Goal: Task Accomplishment & Management: Use online tool/utility

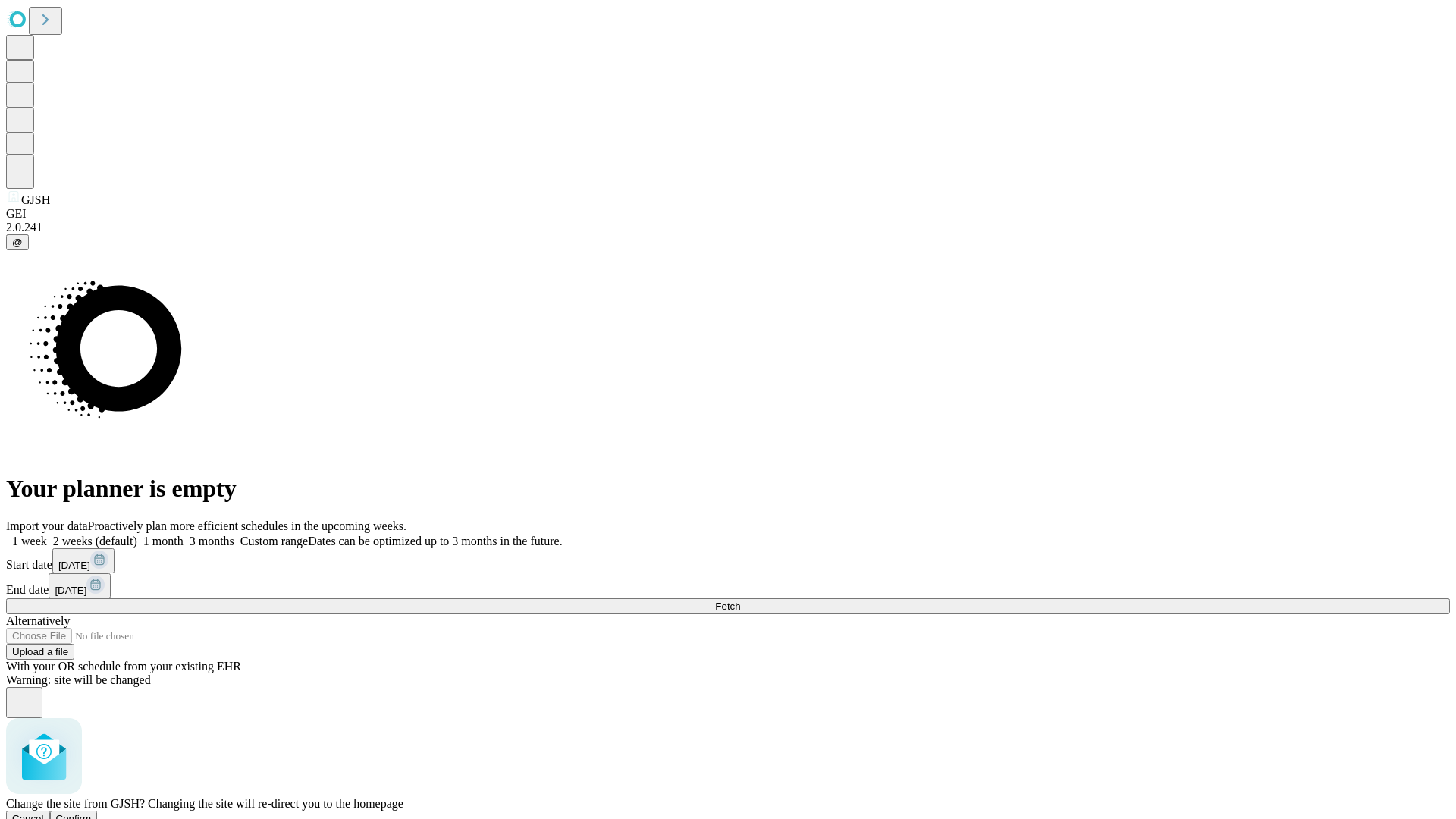
click at [92, 813] on span "Confirm" at bounding box center [74, 818] width 36 height 12
click at [183, 535] on label "1 month" at bounding box center [160, 541] width 46 height 13
click at [740, 600] on span "Fetch" at bounding box center [727, 605] width 25 height 12
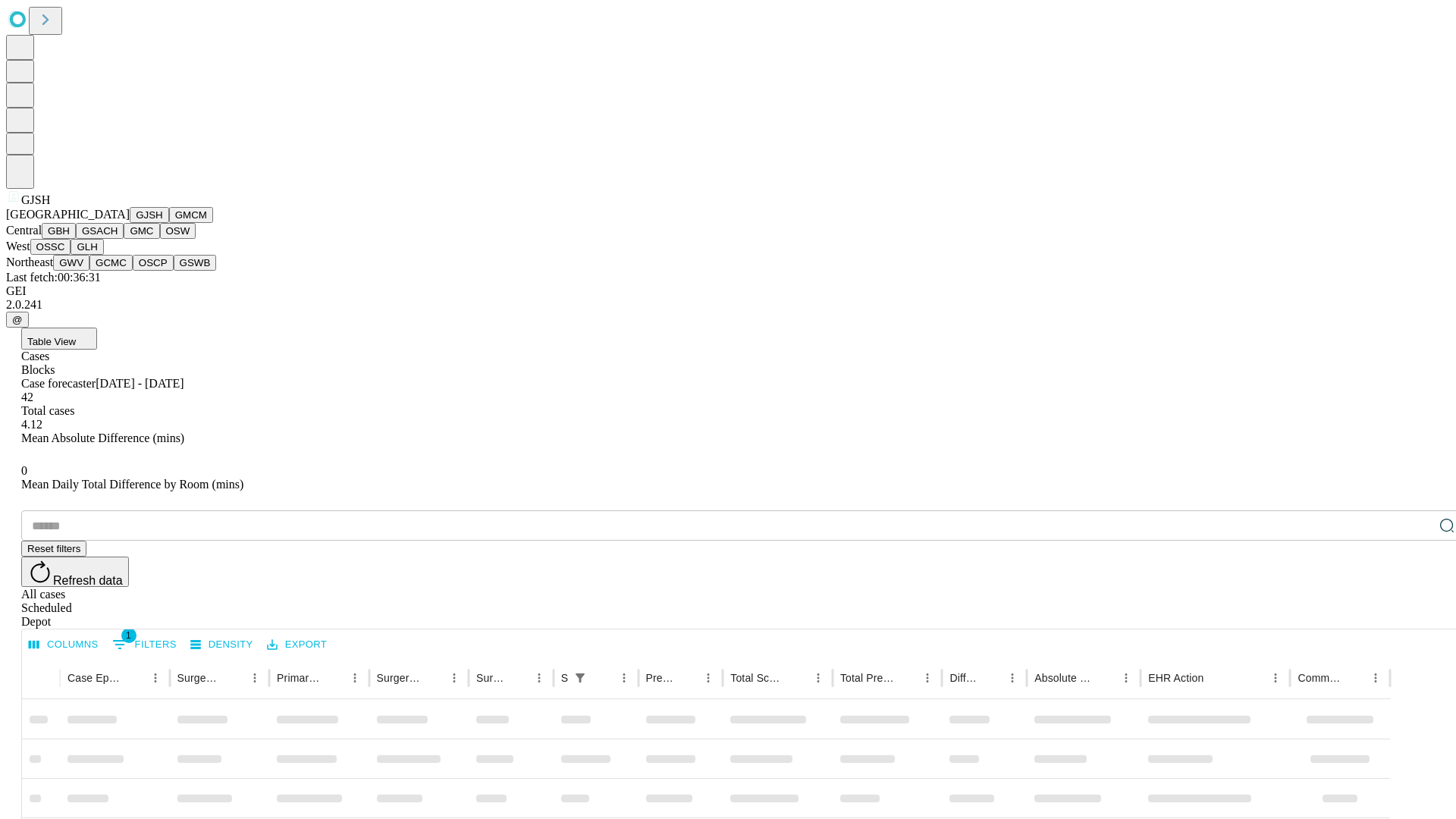
click at [169, 223] on button "GMCM" at bounding box center [191, 215] width 44 height 16
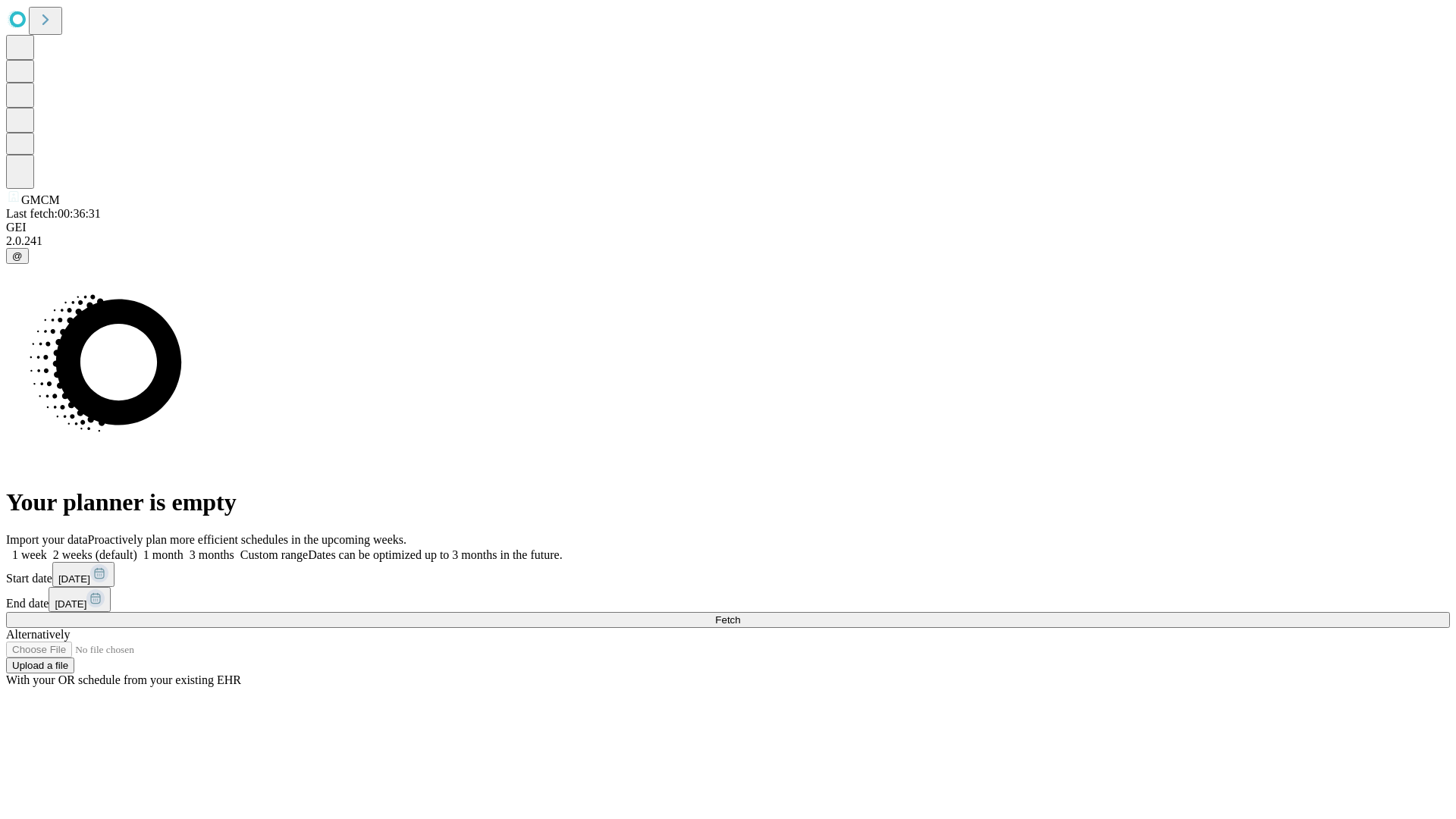
click at [183, 548] on label "1 month" at bounding box center [160, 554] width 46 height 13
click at [740, 614] on span "Fetch" at bounding box center [727, 620] width 25 height 12
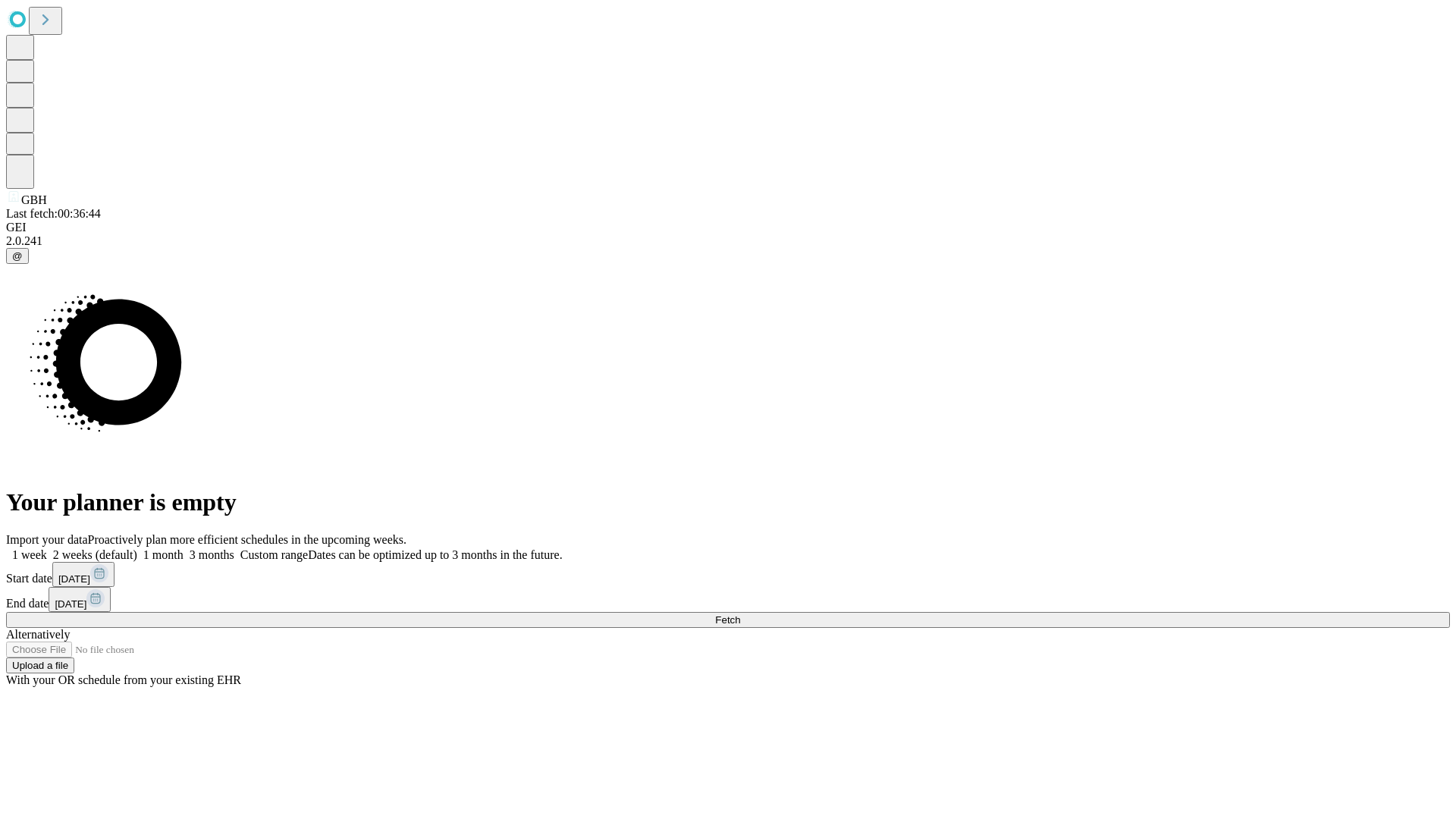
click at [740, 614] on span "Fetch" at bounding box center [727, 620] width 25 height 12
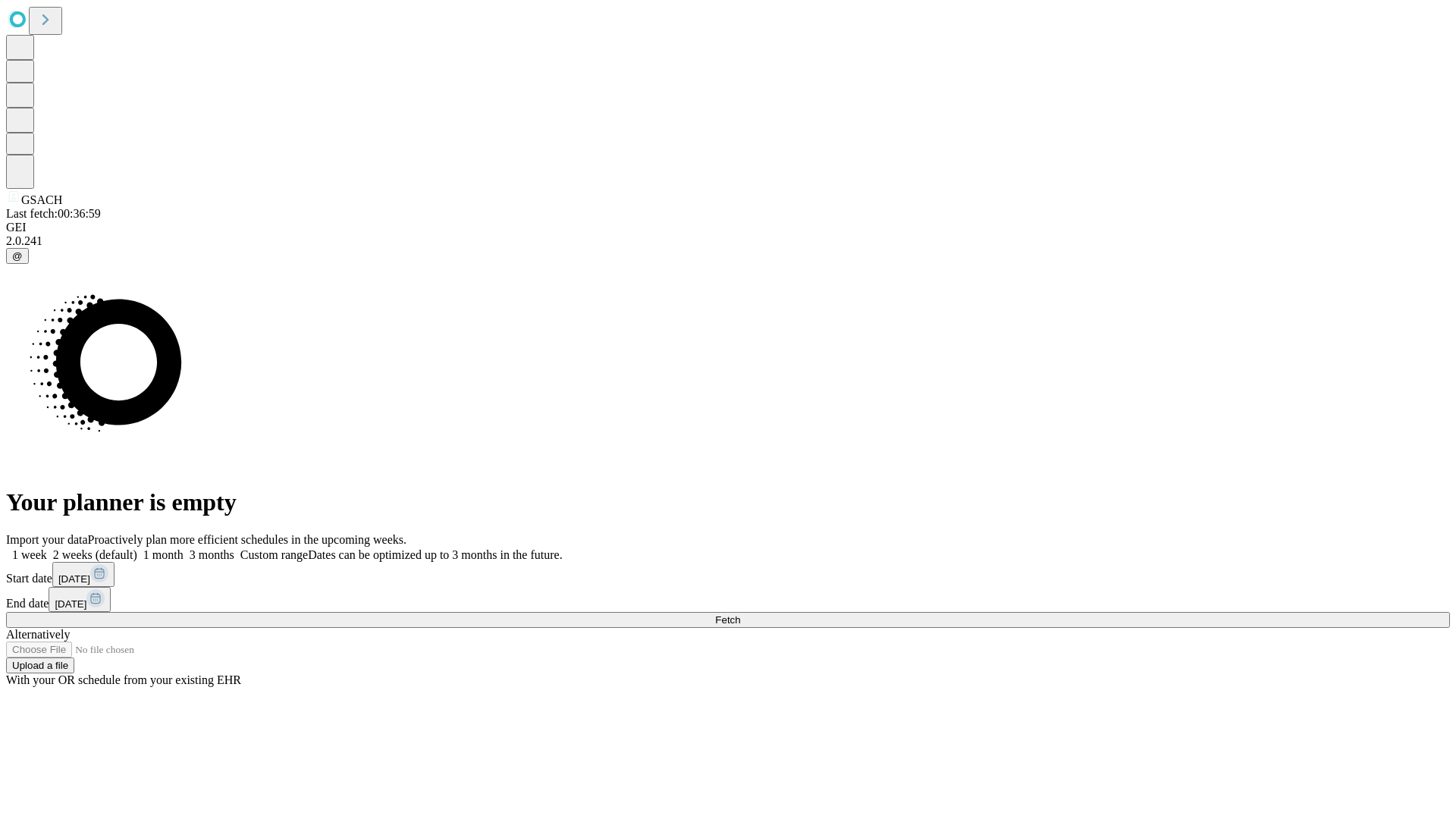
click at [183, 548] on label "1 month" at bounding box center [160, 554] width 46 height 13
click at [740, 614] on span "Fetch" at bounding box center [727, 620] width 25 height 12
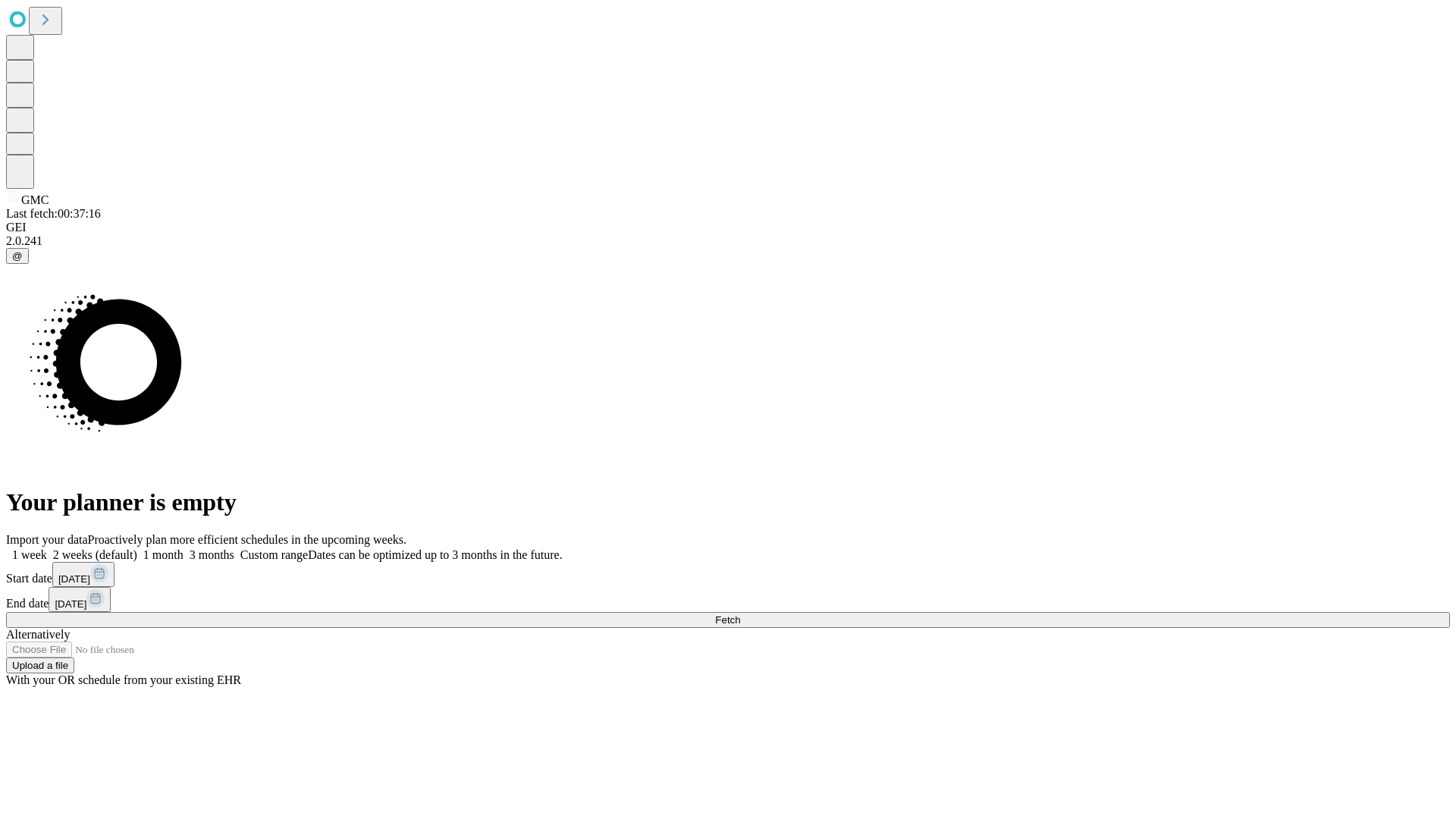
click at [183, 548] on label "1 month" at bounding box center [160, 554] width 46 height 13
click at [740, 614] on span "Fetch" at bounding box center [727, 620] width 25 height 12
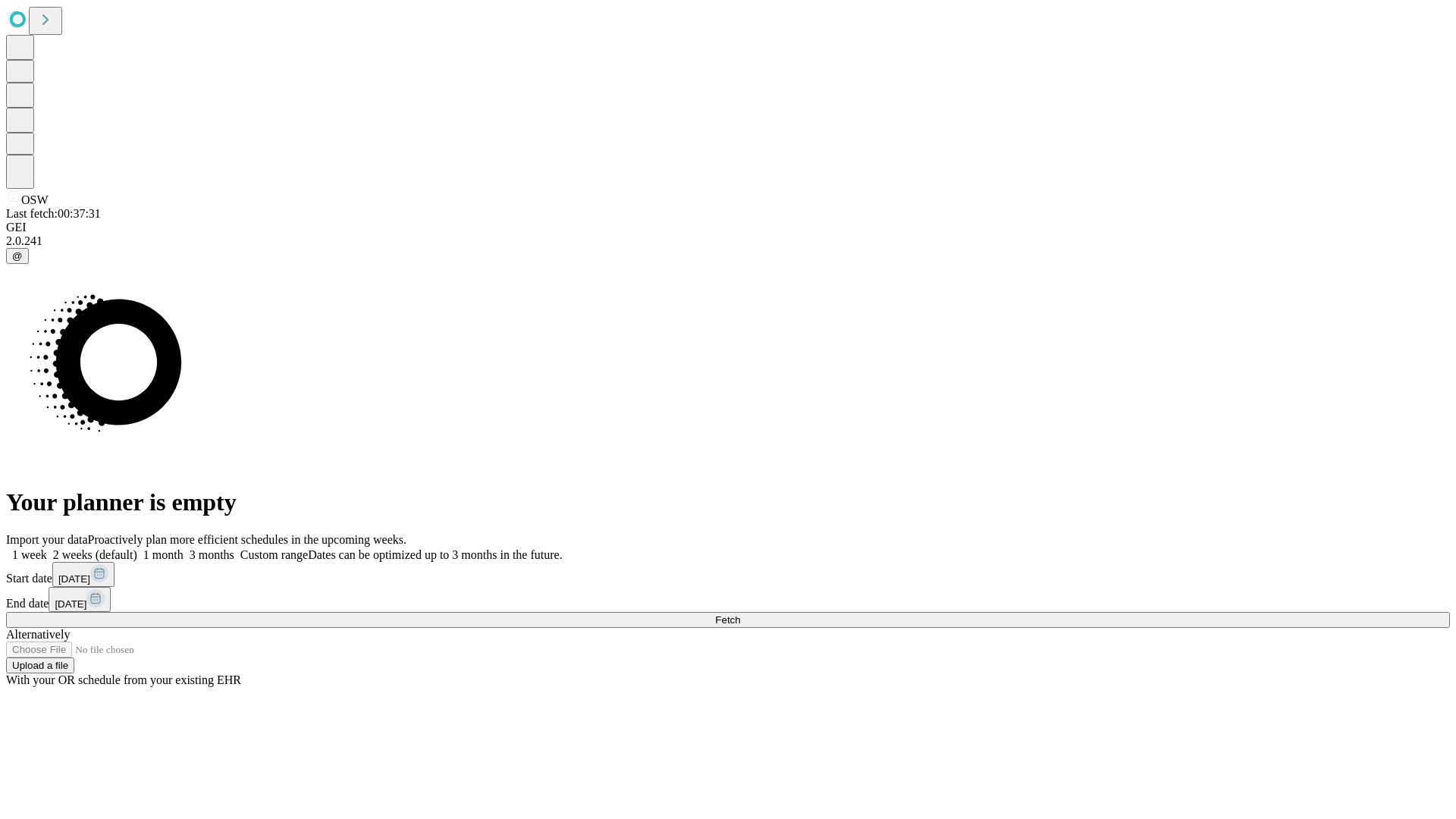
click at [183, 548] on label "1 month" at bounding box center [160, 554] width 46 height 13
click at [740, 614] on span "Fetch" at bounding box center [727, 620] width 25 height 12
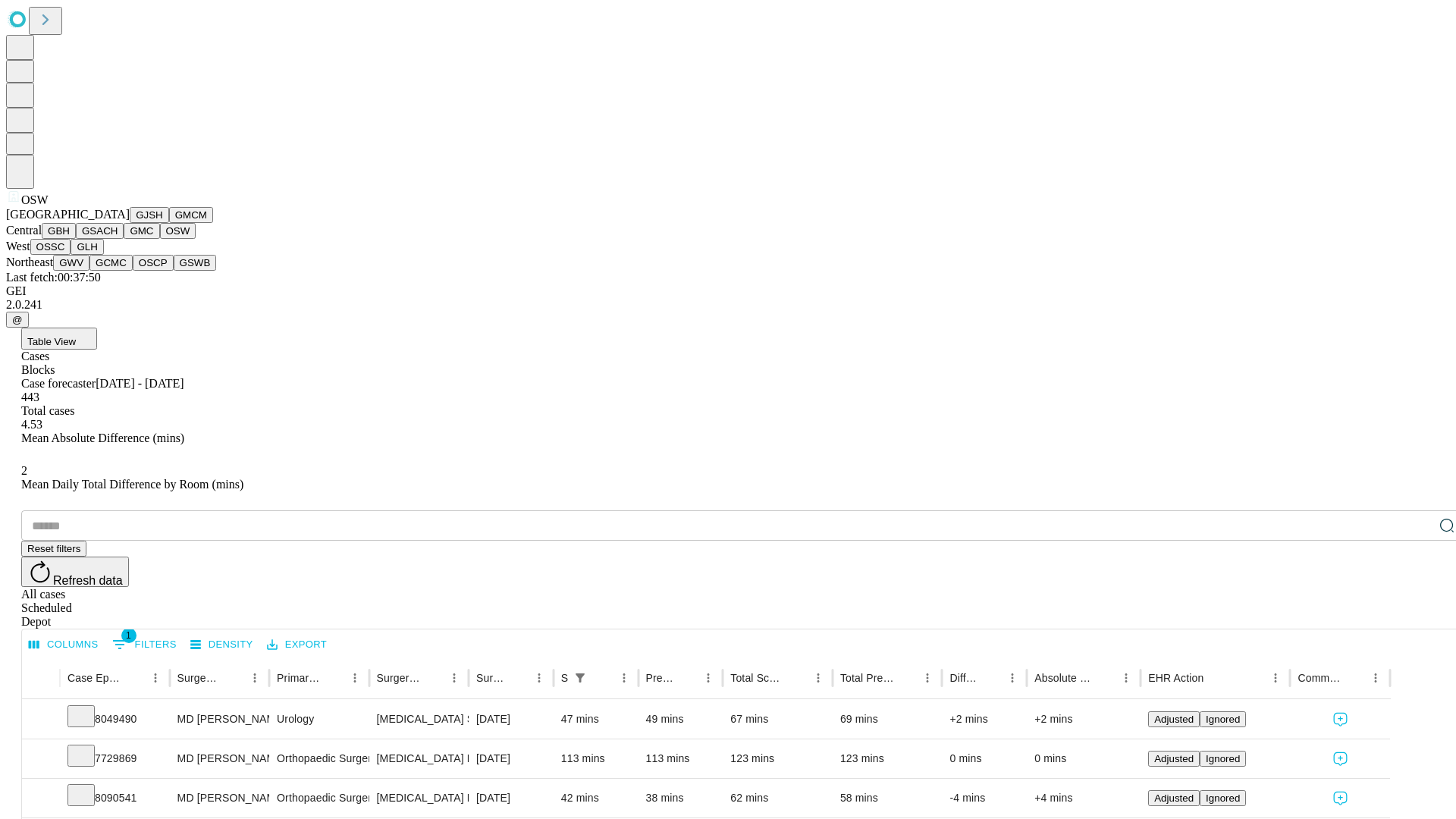
click at [71, 255] on button "OSSC" at bounding box center [51, 246] width 41 height 16
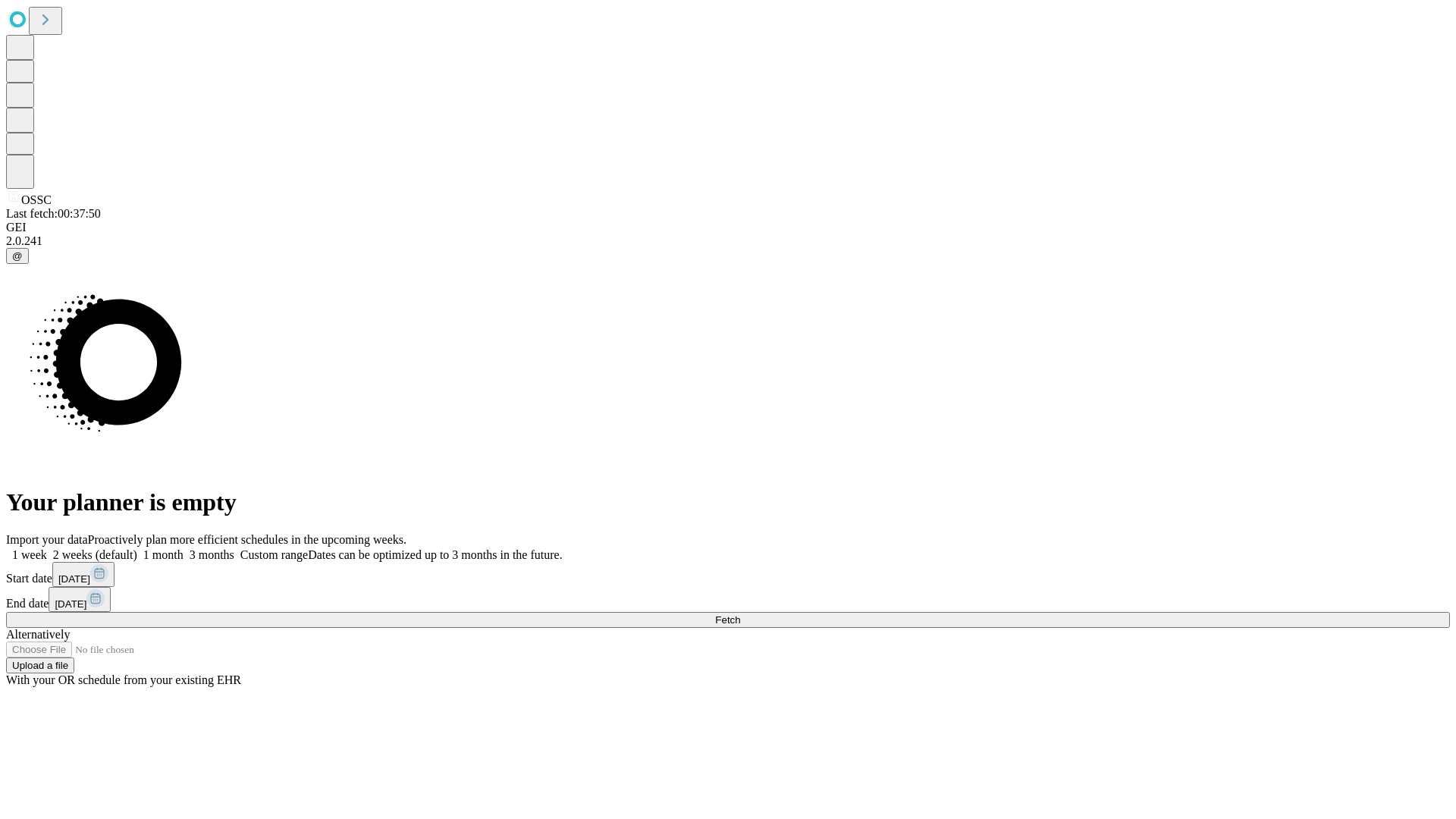
click at [183, 548] on label "1 month" at bounding box center [160, 554] width 46 height 13
click at [740, 614] on span "Fetch" at bounding box center [727, 620] width 25 height 12
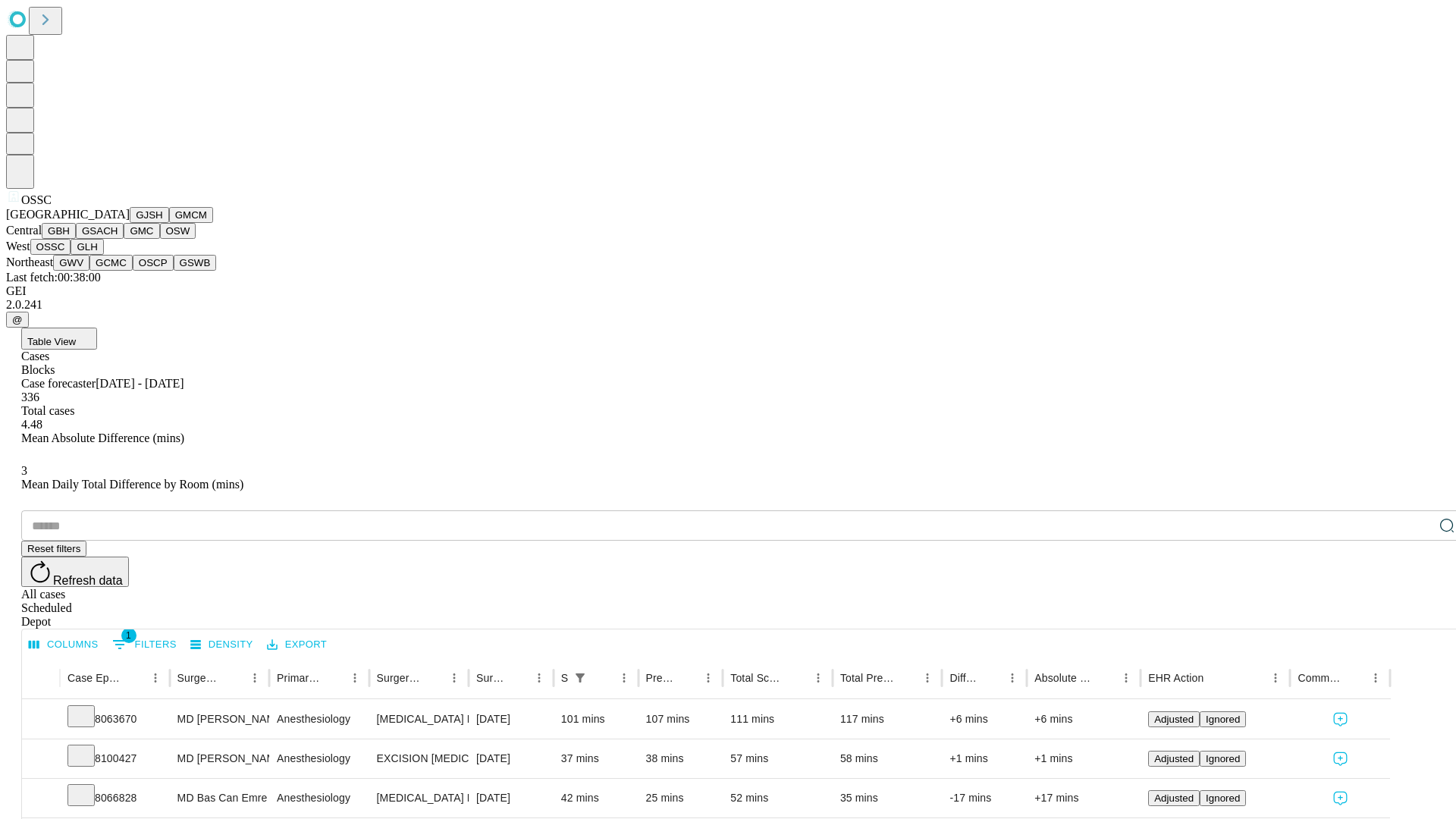
click at [103, 255] on button "GLH" at bounding box center [87, 246] width 33 height 16
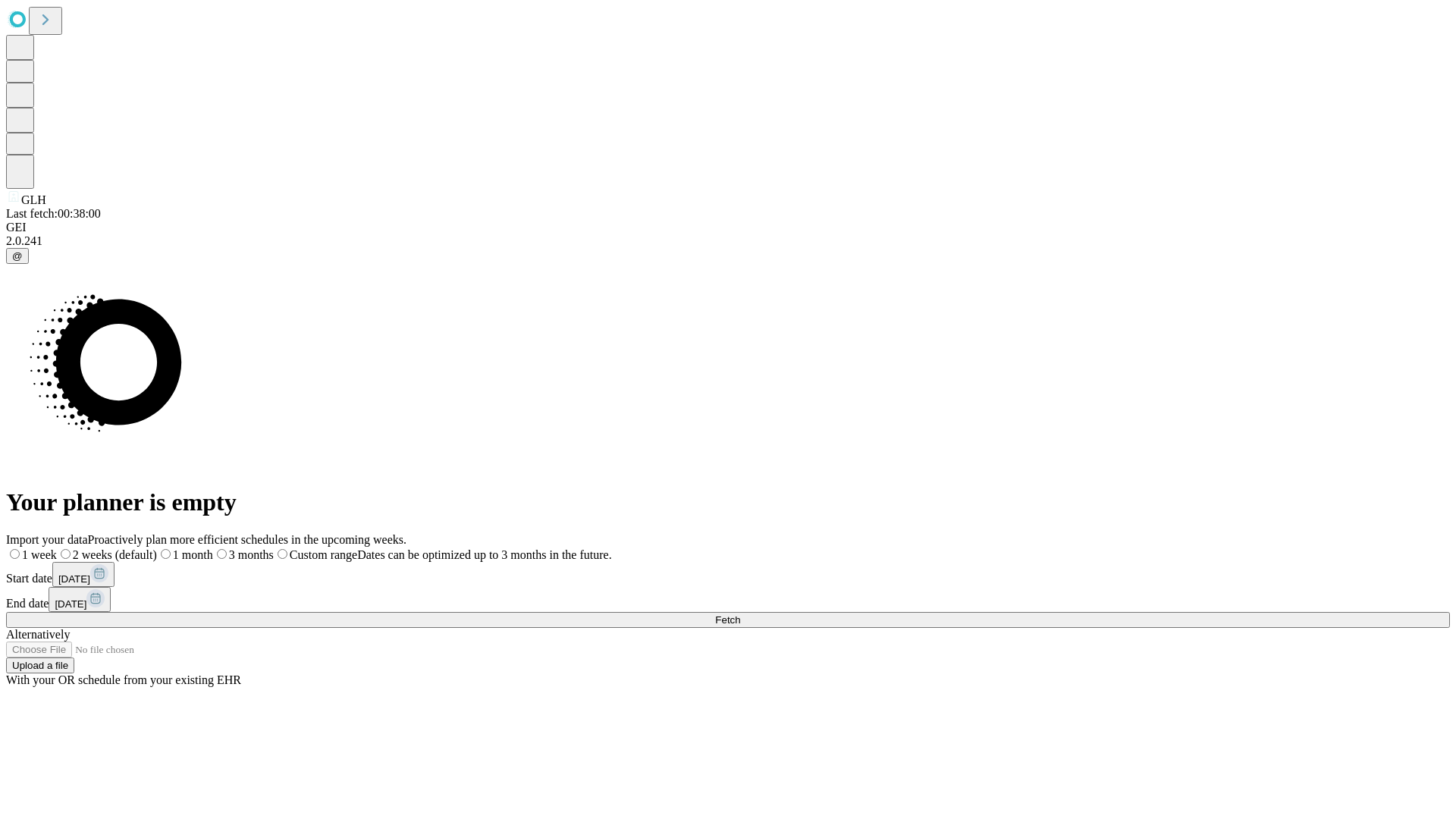
click at [740, 614] on span "Fetch" at bounding box center [727, 620] width 25 height 12
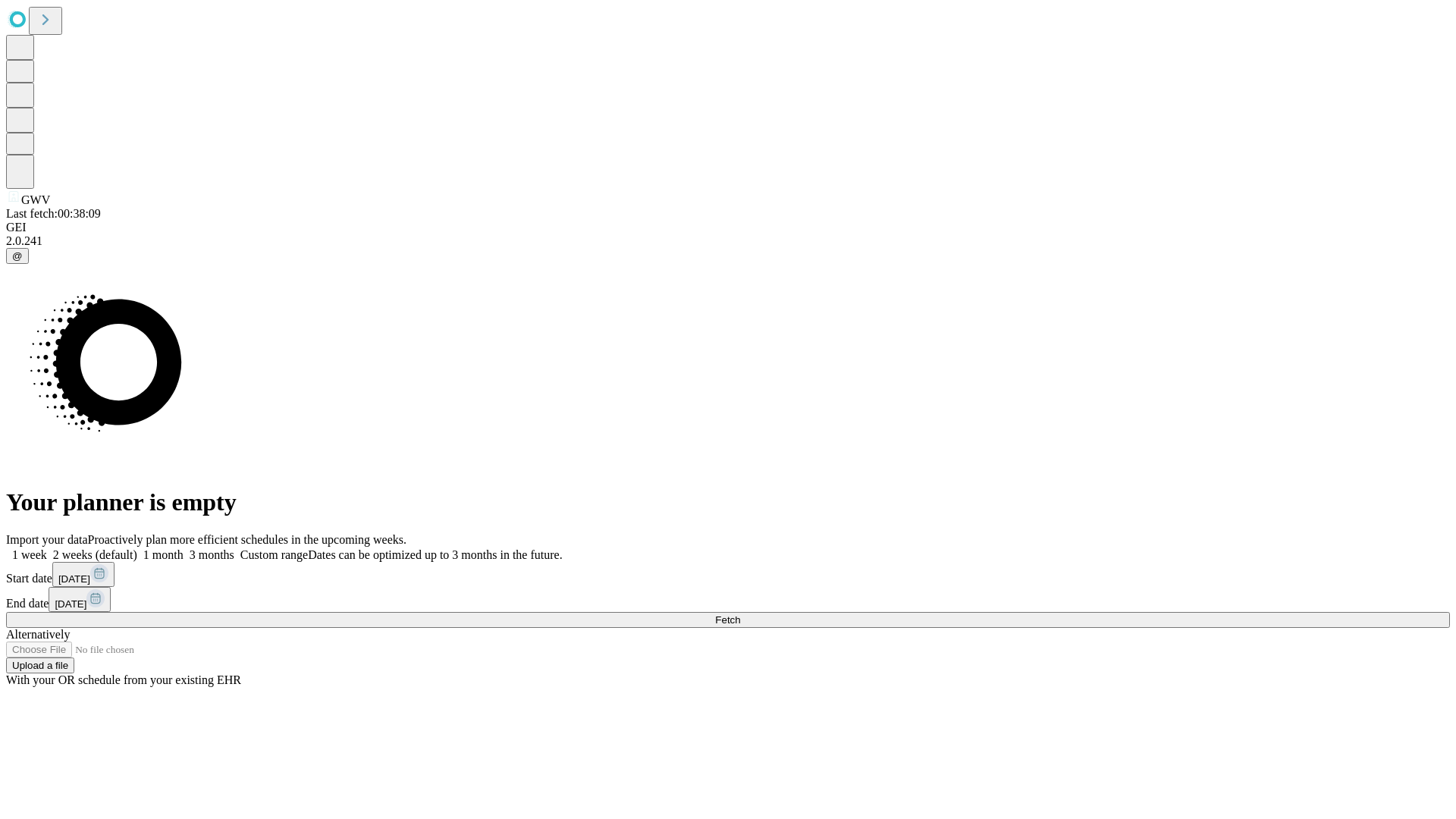
click at [183, 548] on label "1 month" at bounding box center [160, 554] width 46 height 13
click at [740, 614] on span "Fetch" at bounding box center [727, 620] width 25 height 12
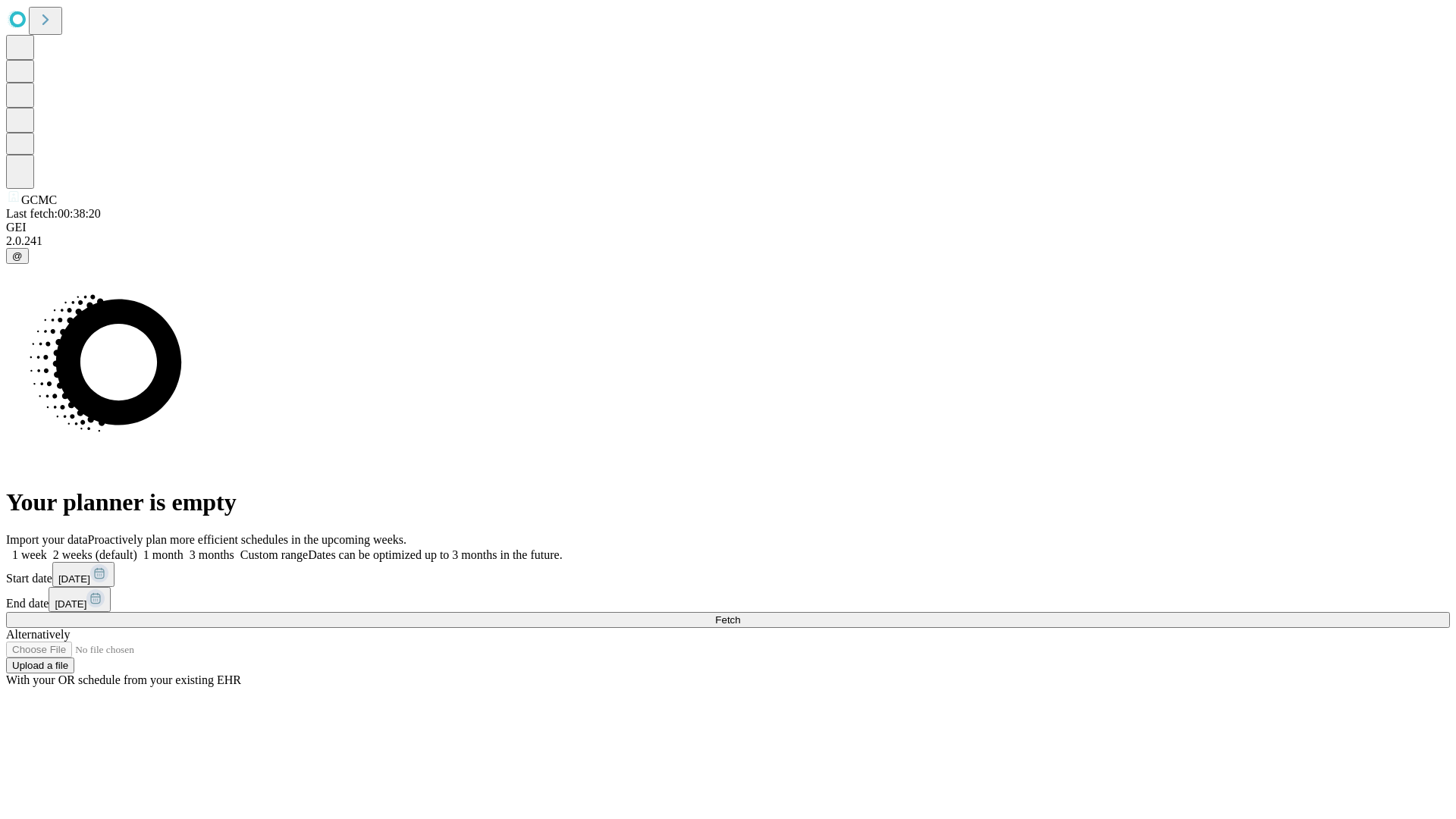
click at [183, 548] on label "1 month" at bounding box center [160, 554] width 46 height 13
click at [740, 614] on span "Fetch" at bounding box center [727, 620] width 25 height 12
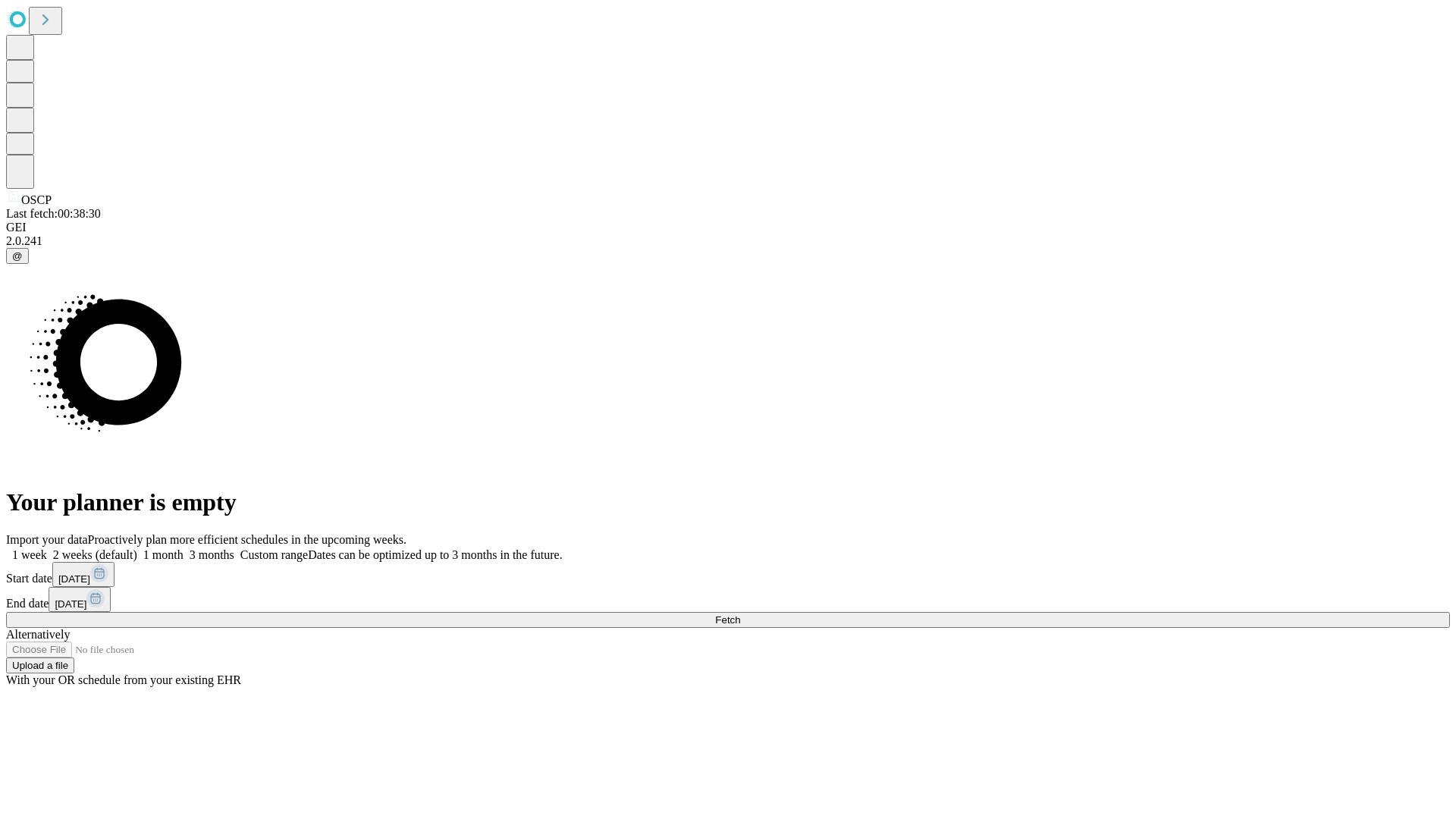
click at [183, 548] on label "1 month" at bounding box center [160, 554] width 46 height 13
click at [740, 614] on span "Fetch" at bounding box center [727, 620] width 25 height 12
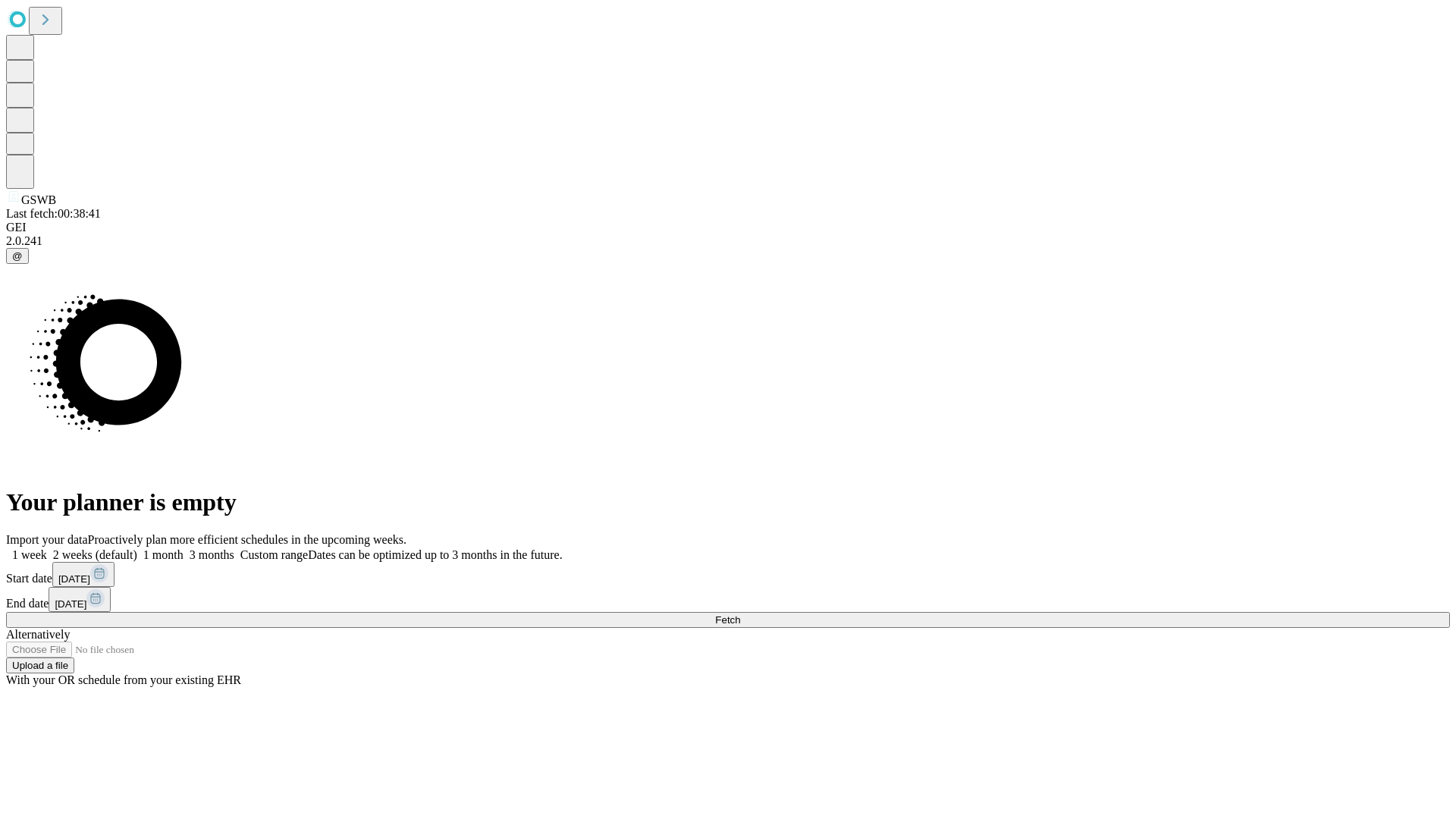
click at [183, 548] on label "1 month" at bounding box center [160, 554] width 46 height 13
click at [740, 614] on span "Fetch" at bounding box center [727, 620] width 25 height 12
